Goal: Task Accomplishment & Management: Manage account settings

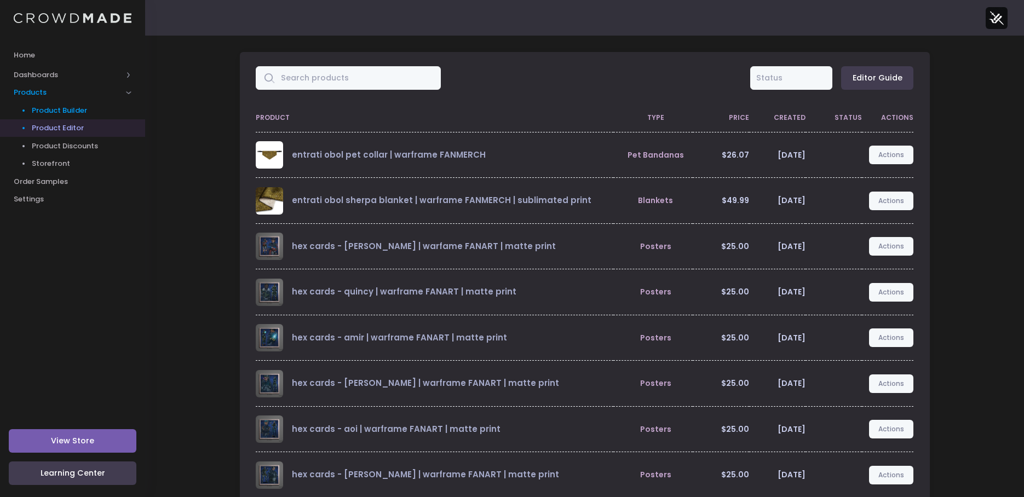
click at [73, 117] on link "Product Builder" at bounding box center [72, 110] width 145 height 18
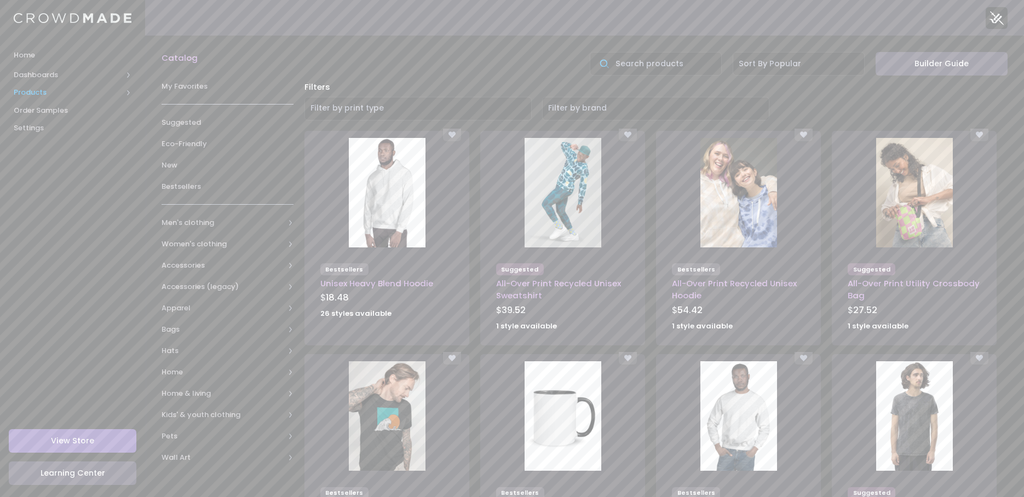
click at [31, 90] on span "Products" at bounding box center [68, 92] width 108 height 11
click at [45, 141] on span "Product Discounts" at bounding box center [82, 146] width 100 height 11
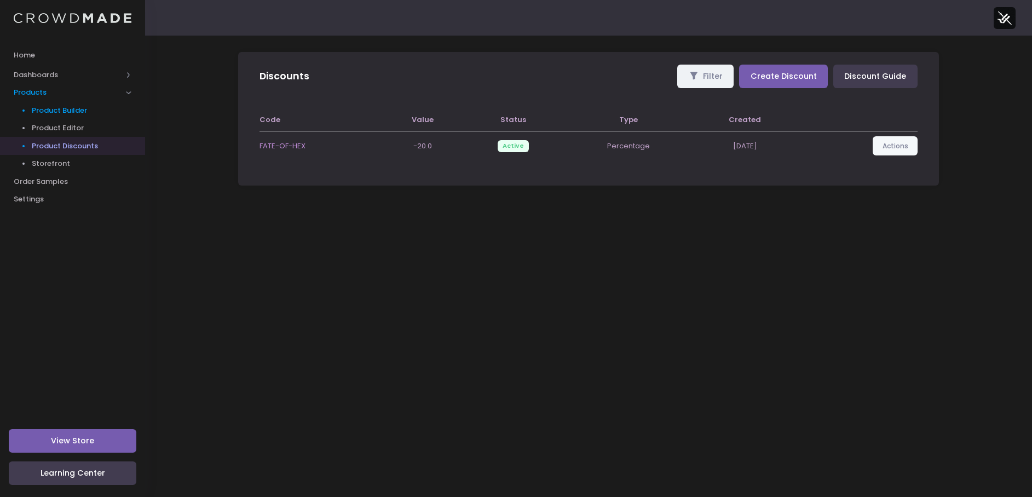
click at [46, 102] on link "Product Builder" at bounding box center [72, 110] width 145 height 18
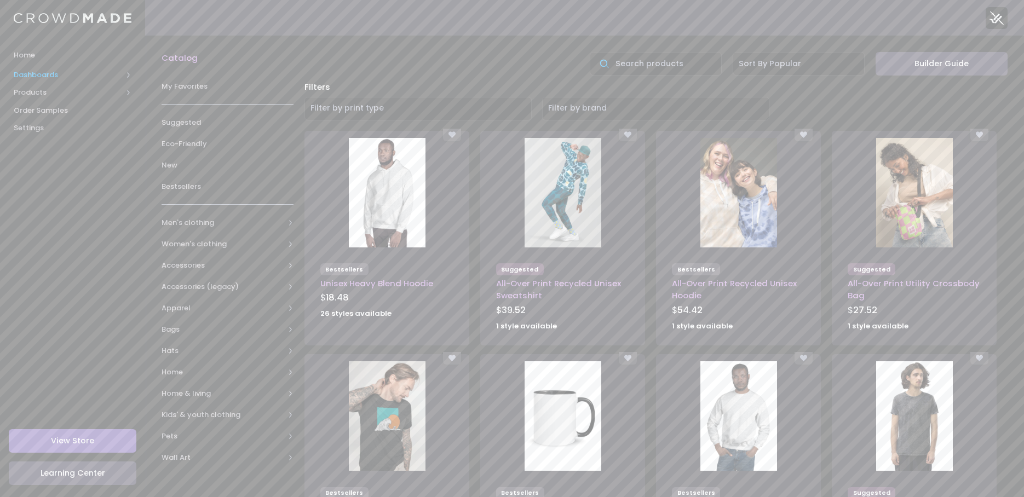
click at [55, 71] on span "Dashboards" at bounding box center [68, 75] width 108 height 11
click at [59, 95] on span "Overview" at bounding box center [82, 92] width 100 height 11
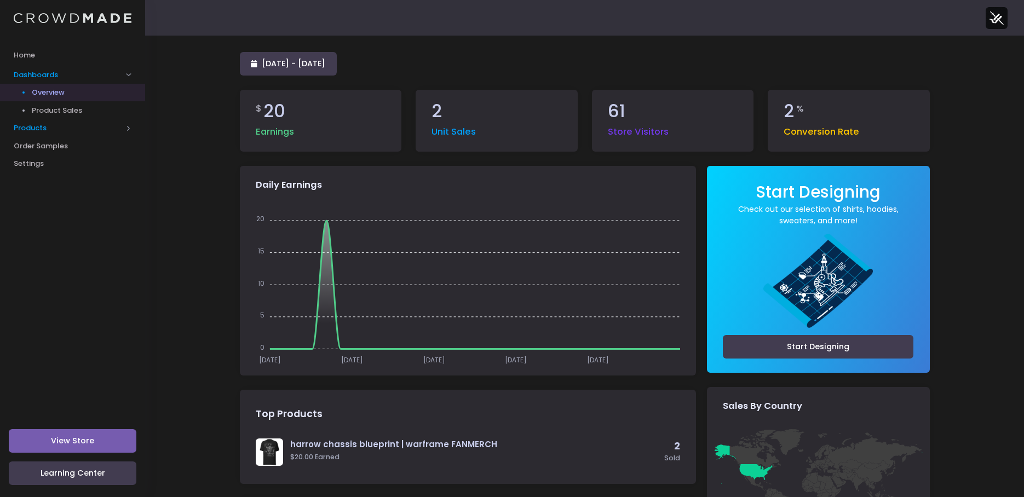
click at [30, 125] on span "Products" at bounding box center [68, 128] width 108 height 11
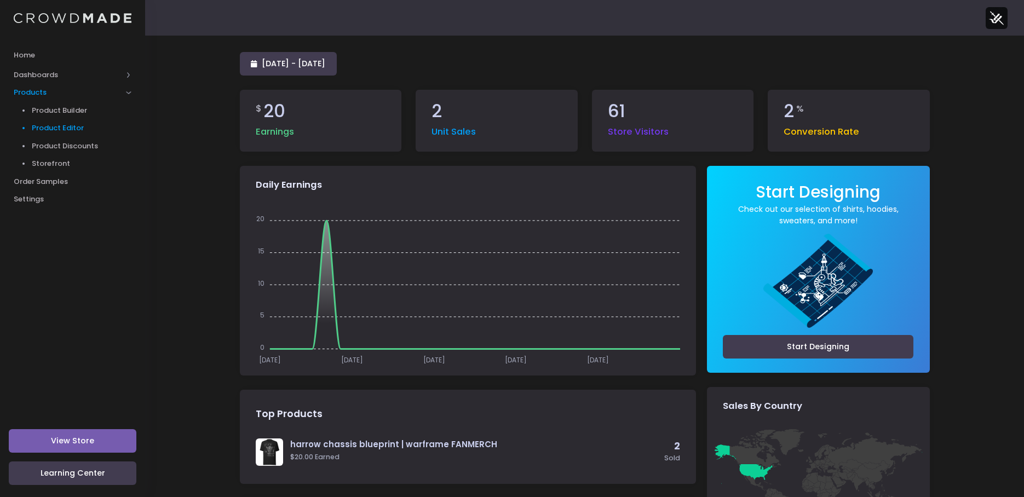
click at [71, 130] on span "Product Editor" at bounding box center [82, 128] width 100 height 11
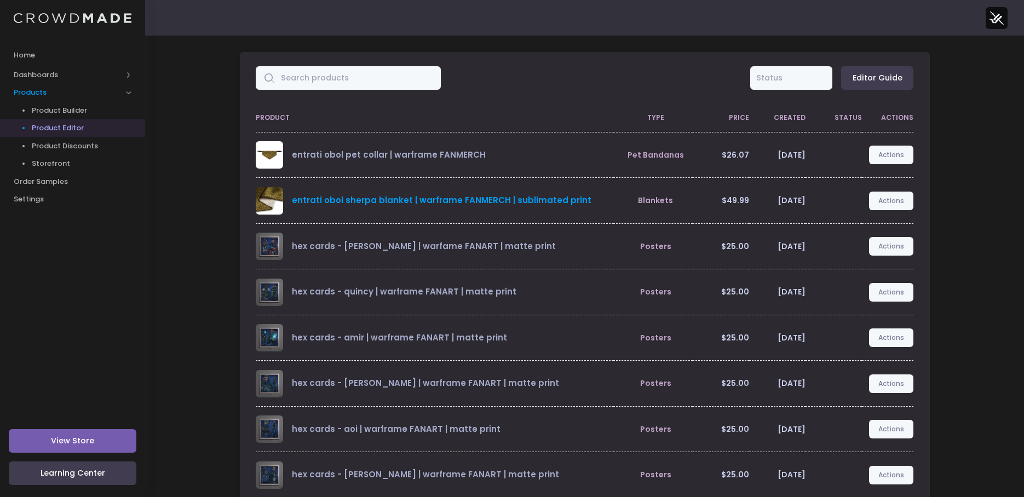
click at [367, 203] on link "entrati obol sherpa blanket | warframe FANMERCH | sublimated print" at bounding box center [441, 199] width 299 height 11
click at [347, 201] on link "entrati obol sherpa blanket | warframe FANMERCH | sublimated print" at bounding box center [441, 199] width 299 height 11
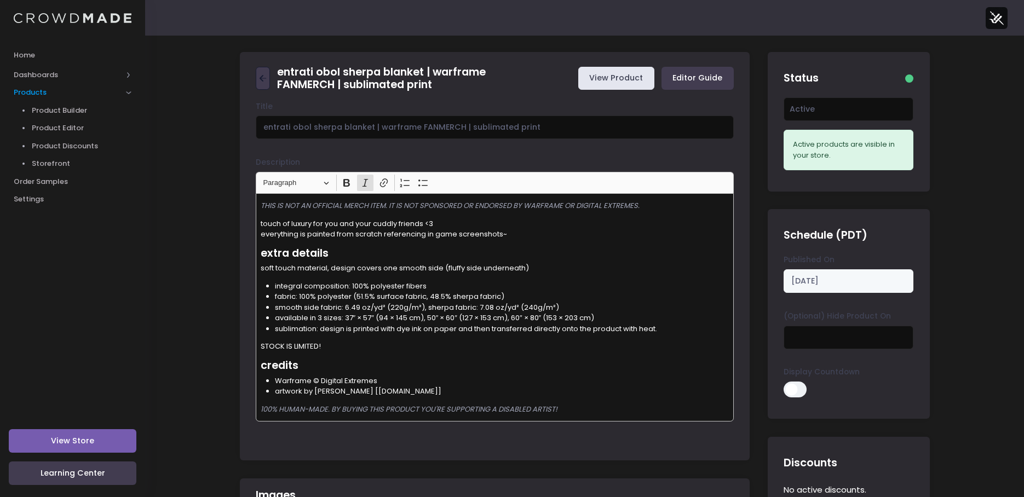
click at [619, 83] on link "View Product" at bounding box center [616, 79] width 76 height 24
click at [261, 77] on icon at bounding box center [261, 78] width 4 height 7
click at [46, 58] on span "Home" at bounding box center [73, 55] width 118 height 11
click at [38, 59] on span "Home" at bounding box center [73, 55] width 118 height 11
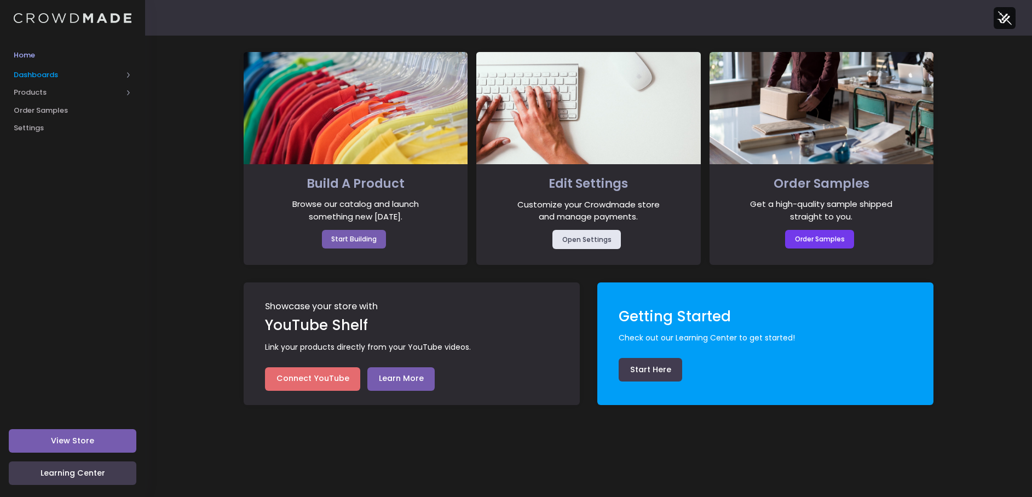
click at [53, 75] on span "Dashboards" at bounding box center [68, 75] width 108 height 11
click at [38, 128] on span "Products" at bounding box center [68, 128] width 108 height 11
click at [48, 135] on link "Product Editor" at bounding box center [72, 128] width 145 height 18
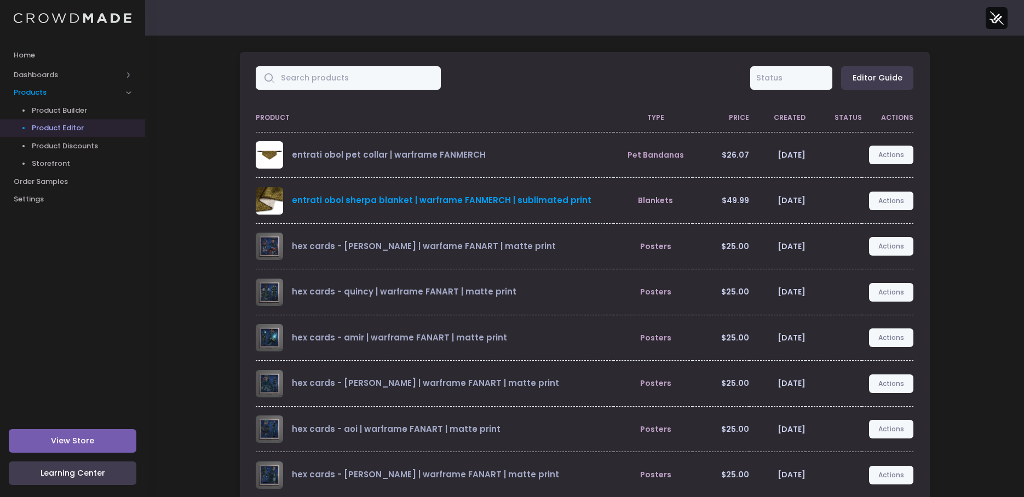
click at [470, 197] on link "entrati obol sherpa blanket | warframe FANMERCH | sublimated print" at bounding box center [441, 199] width 299 height 11
click at [892, 206] on link "Actions" at bounding box center [891, 201] width 45 height 19
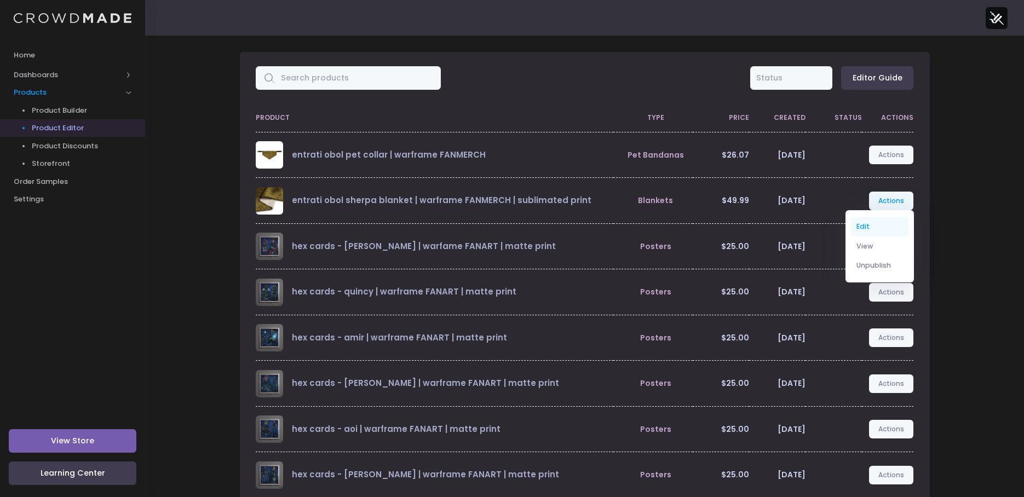
click at [873, 229] on link "Edit" at bounding box center [880, 226] width 58 height 19
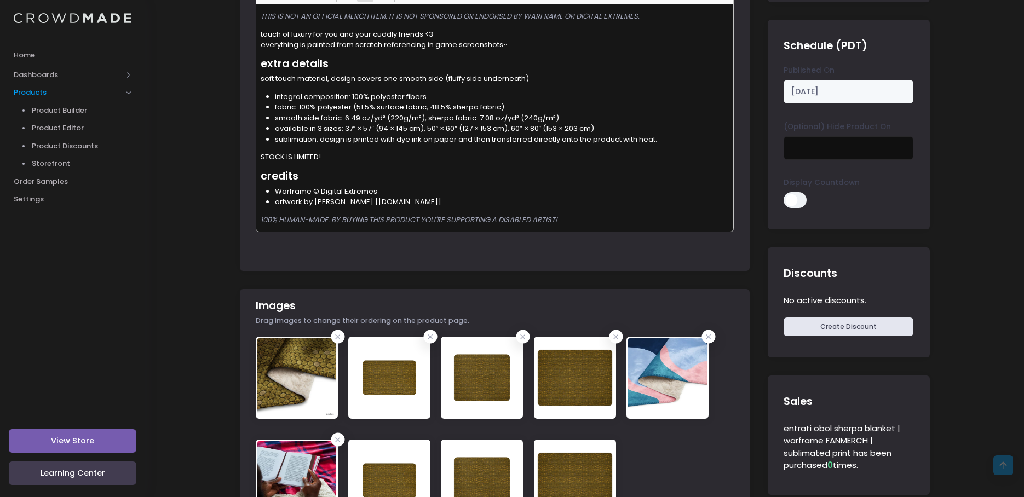
scroll to position [383, 0]
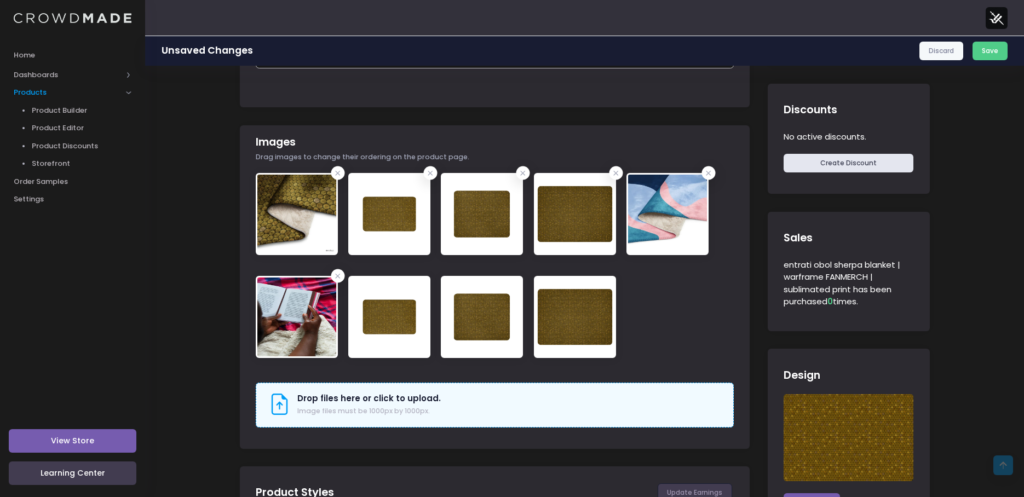
click at [990, 166] on div "entrati obol sherpa blanket | warframe FANMERCH | sublimated print View Product…" at bounding box center [584, 272] width 879 height 1147
drag, startPoint x: 559, startPoint y: 217, endPoint x: 178, endPoint y: 354, distance: 405.1
click at [178, 354] on div "entrati obol sherpa blanket | warframe FANMERCH | sublimated print View Product…" at bounding box center [584, 272] width 879 height 1147
click at [665, 316] on div at bounding box center [495, 276] width 478 height 206
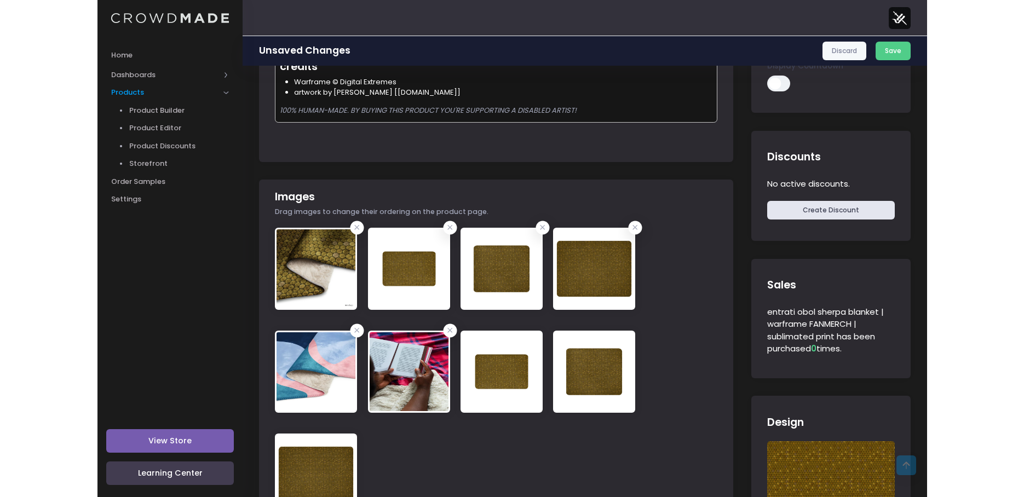
scroll to position [328, 0]
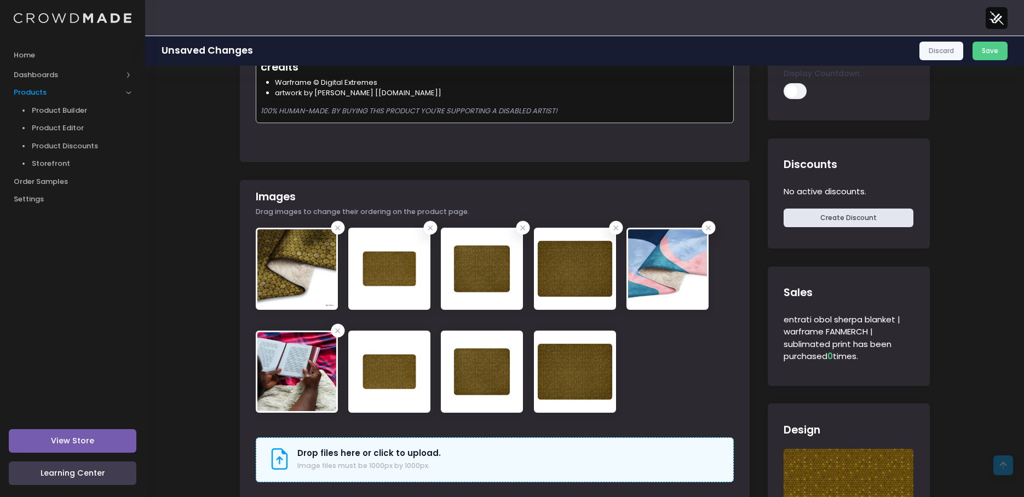
click at [723, 197] on div "Images Drag images to change their ordering on the product page." at bounding box center [495, 207] width 510 height 41
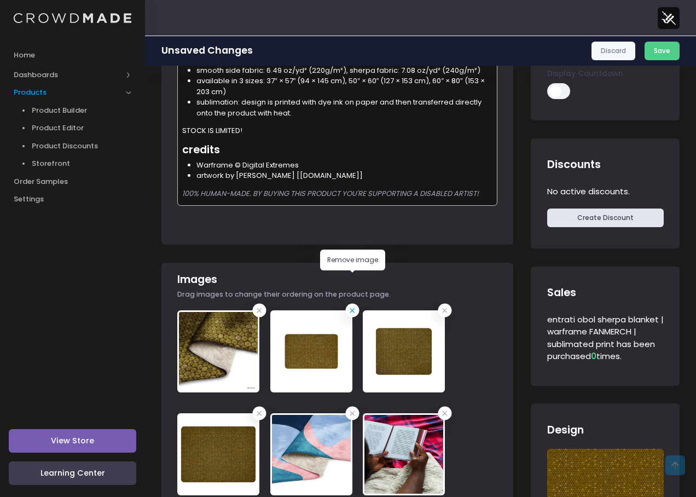
click at [356, 305] on icon at bounding box center [352, 310] width 11 height 11
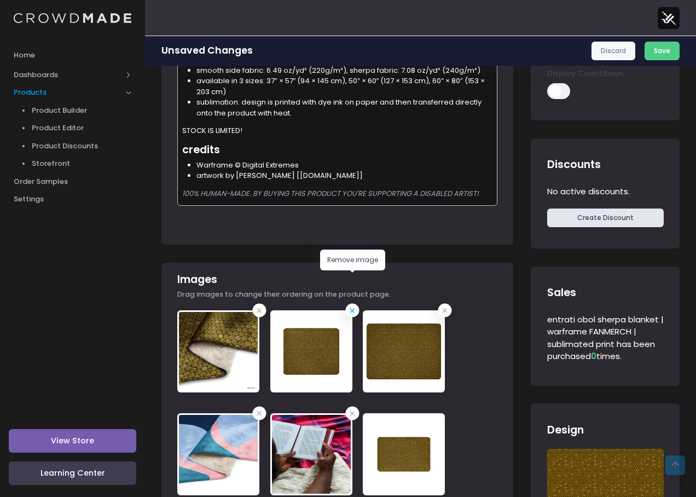
click at [355, 305] on icon at bounding box center [352, 310] width 11 height 11
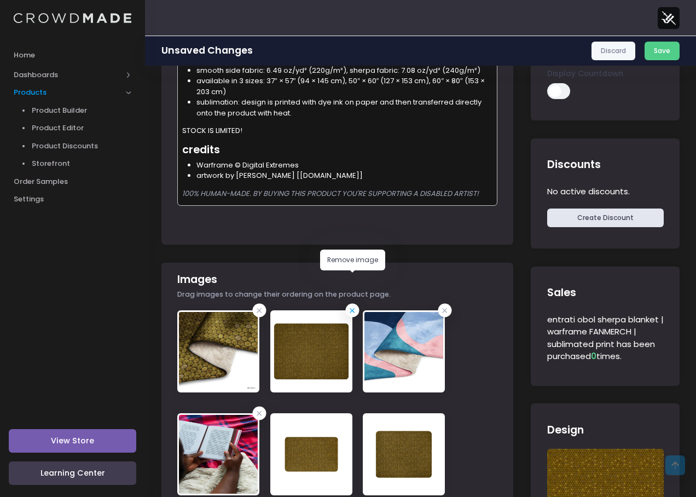
click at [351, 305] on icon at bounding box center [352, 310] width 11 height 11
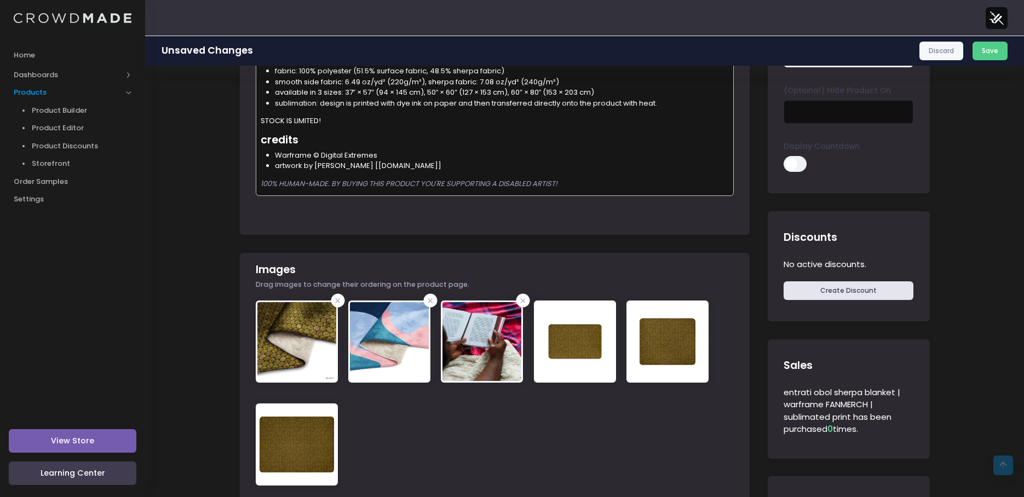
scroll to position [164, 0]
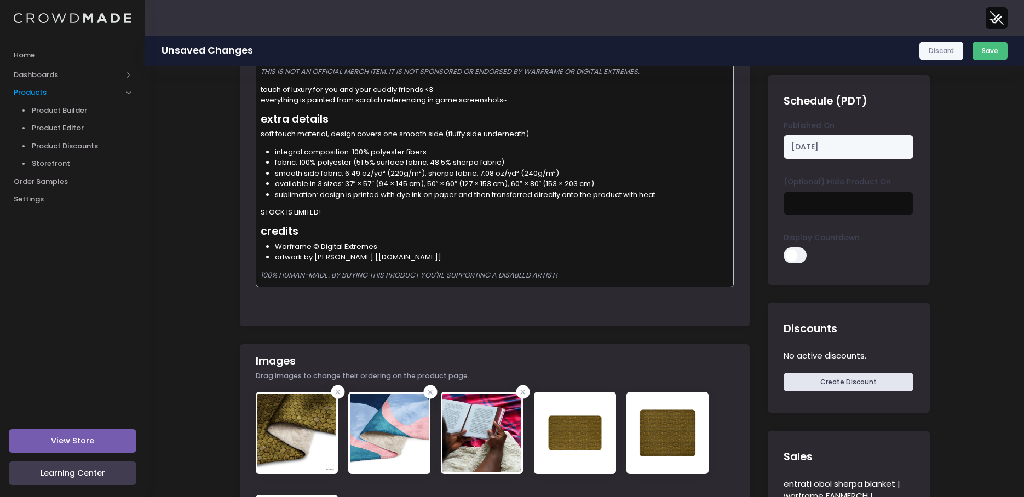
click at [992, 55] on button "Save" at bounding box center [990, 51] width 36 height 19
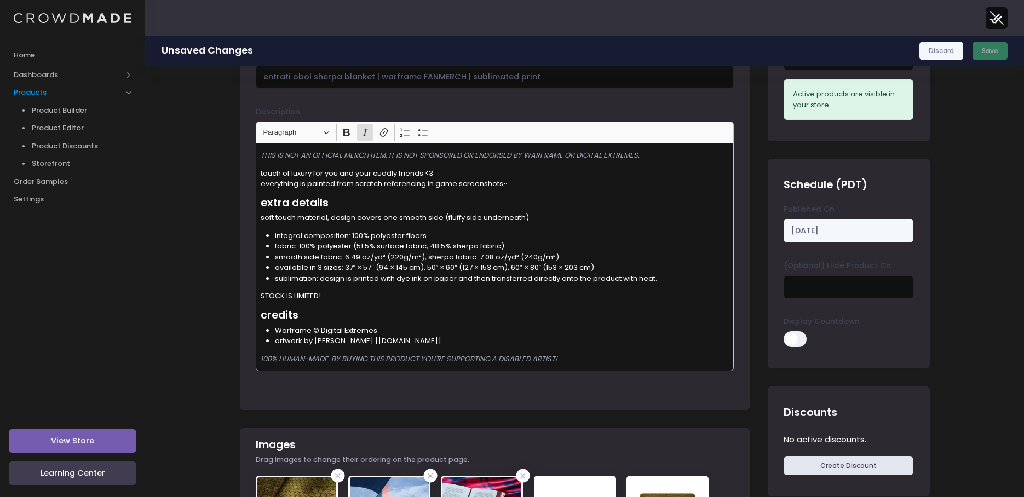
scroll to position [219, 0]
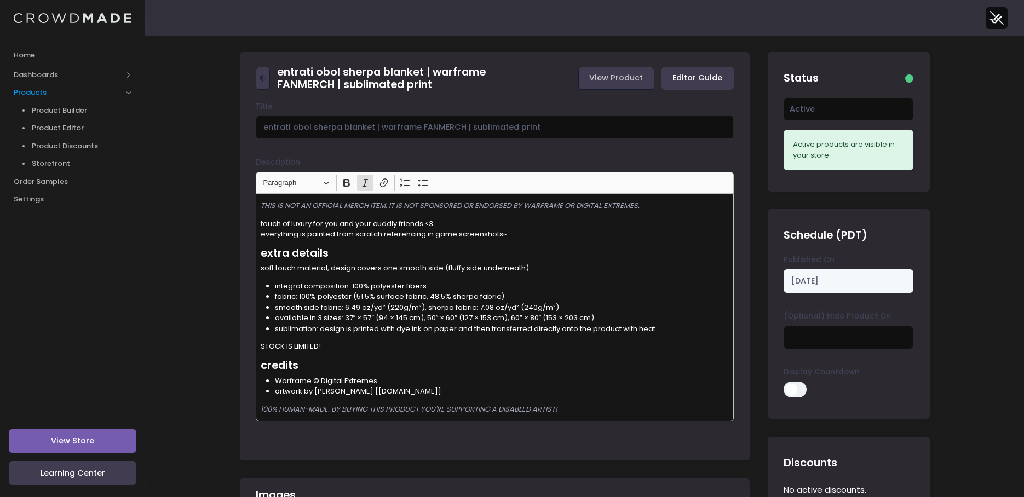
click at [638, 71] on link "View Product" at bounding box center [616, 79] width 76 height 24
click at [256, 104] on label "Title" at bounding box center [264, 106] width 17 height 11
click at [256, 115] on input "entrati obol sherpa blanket | warframe FANMERCH | sublimated print" at bounding box center [495, 127] width 478 height 24
